Goal: Find specific page/section: Find specific page/section

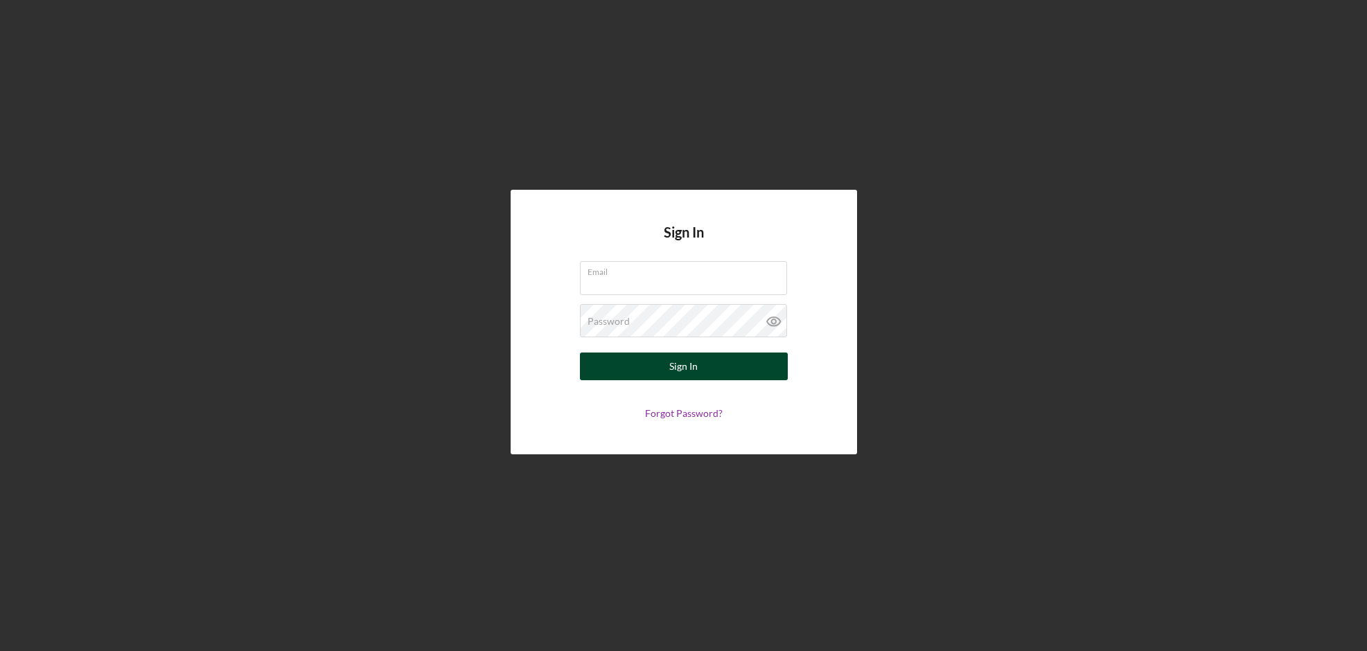
type input "[EMAIL_ADDRESS][DOMAIN_NAME]"
click at [647, 365] on button "Sign In" at bounding box center [684, 367] width 208 height 28
